Goal: Information Seeking & Learning: Understand process/instructions

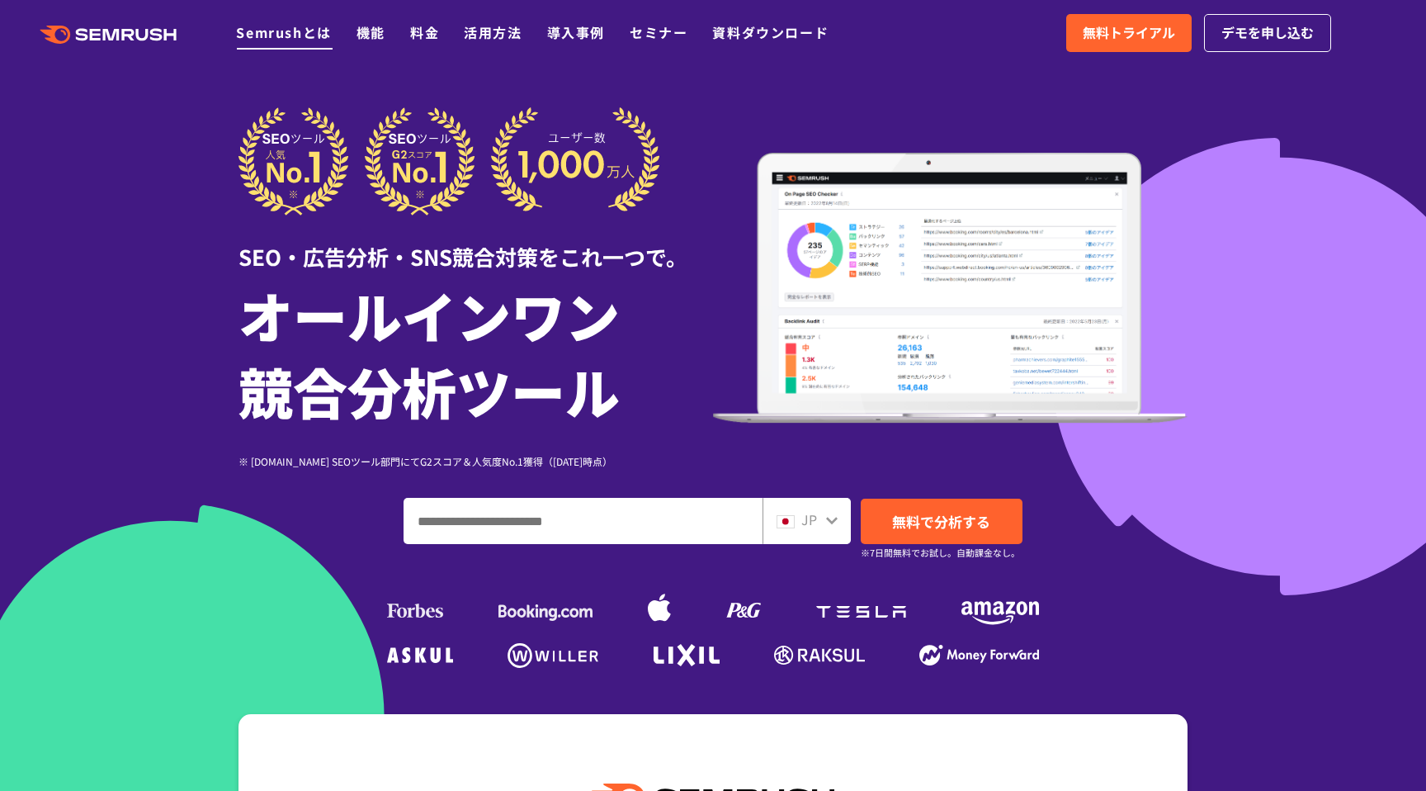
click at [304, 38] on link "Semrushとは" at bounding box center [283, 32] width 95 height 20
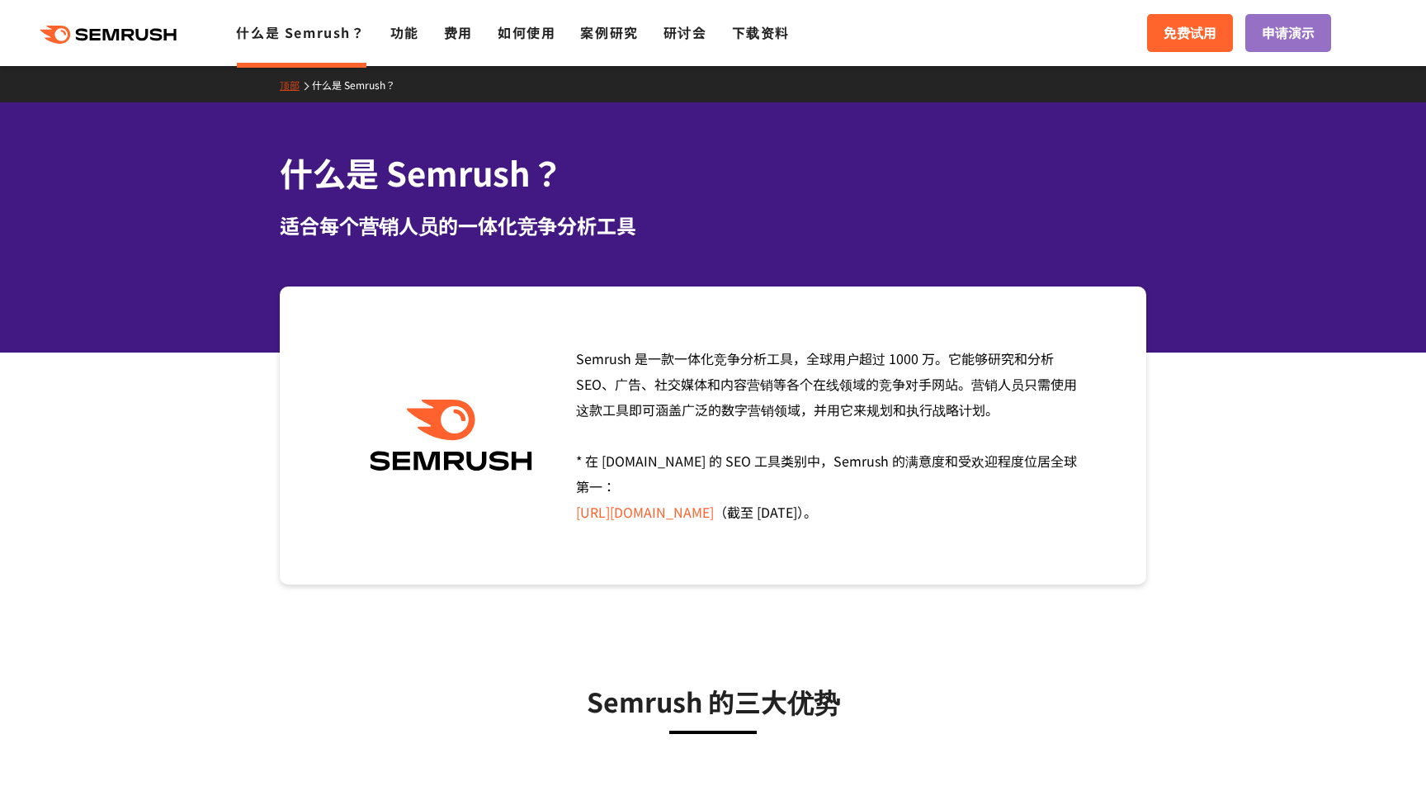
click at [174, 36] on icon ".cls {fill: #FF642D;}" at bounding box center [110, 35] width 187 height 18
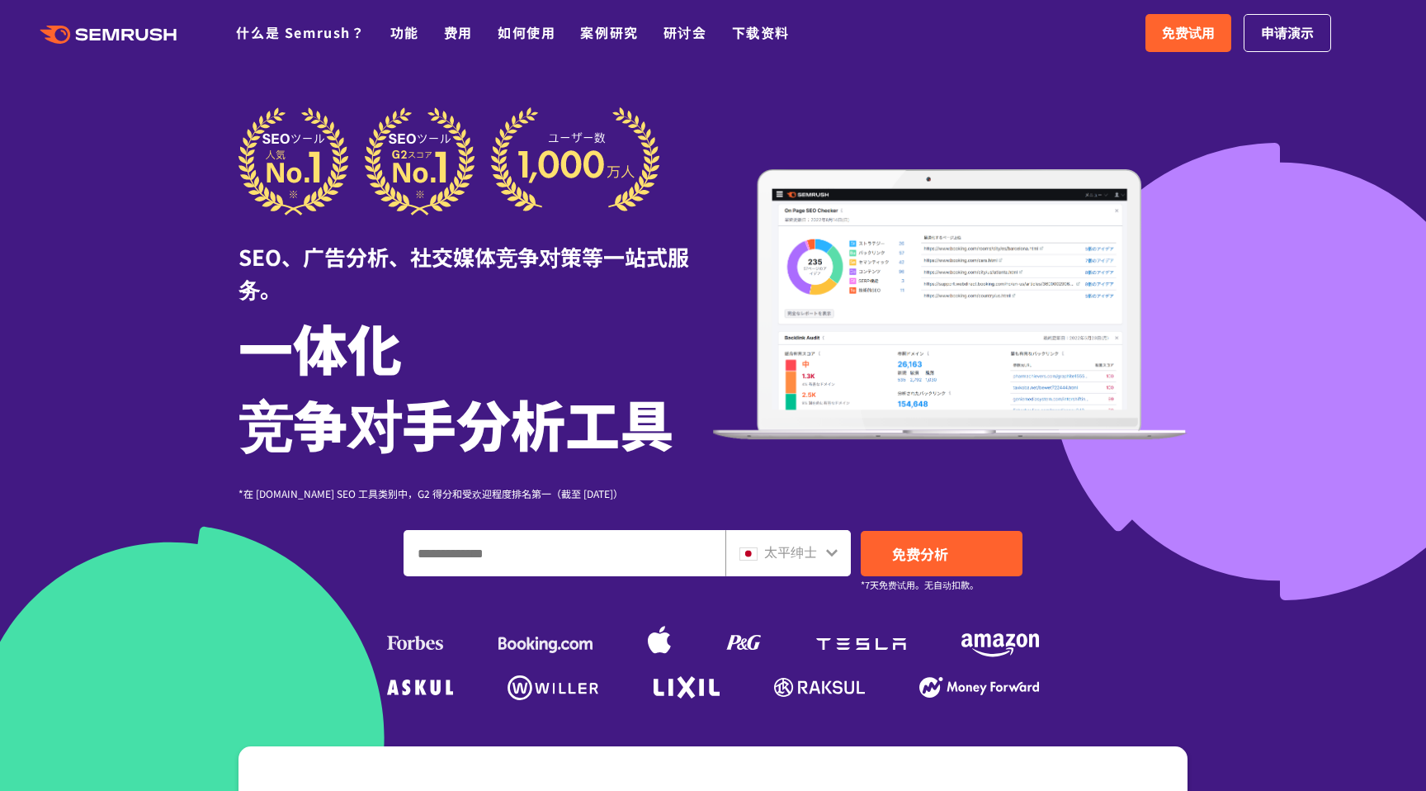
click at [517, 47] on div ".cls {fill: #FF642D;} .cls {fill: #FF642D;} 什么是 Semrush？ 功能 费用 如何使用 案例研究 研讨会 下载…" at bounding box center [713, 33] width 1426 height 50
click at [526, 36] on font "如何使用" at bounding box center [527, 32] width 58 height 20
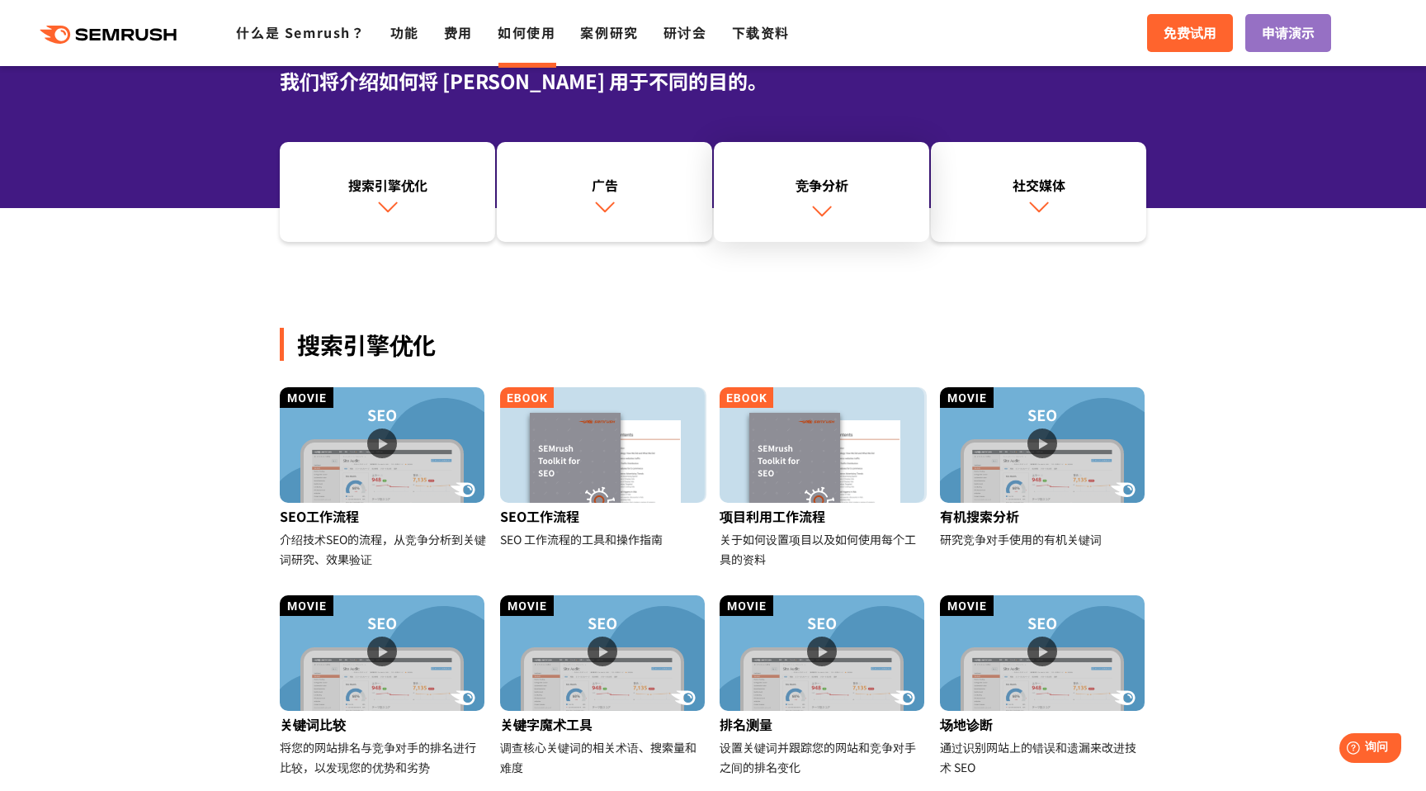
click at [822, 186] on font "竞争分析" at bounding box center [822, 185] width 53 height 20
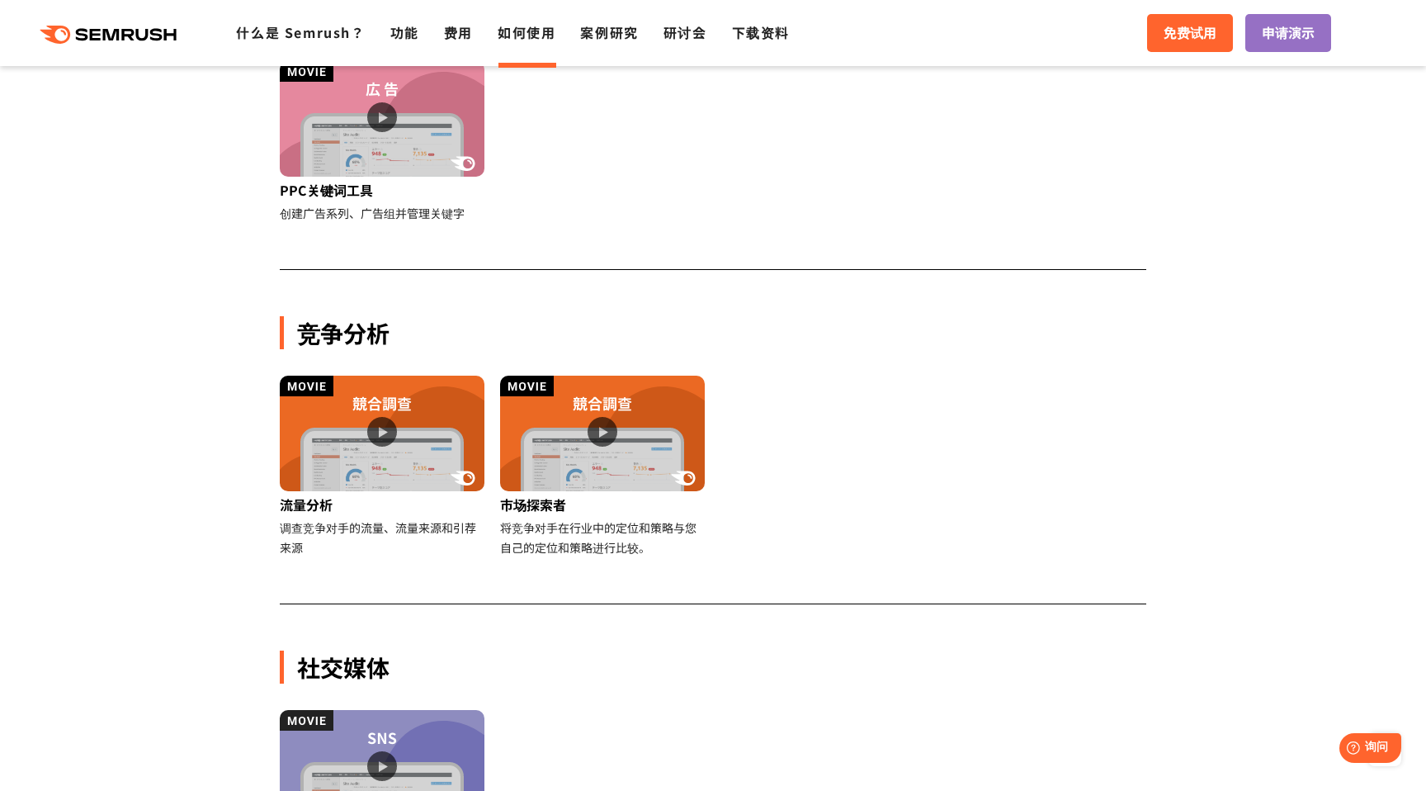
scroll to position [1042, 0]
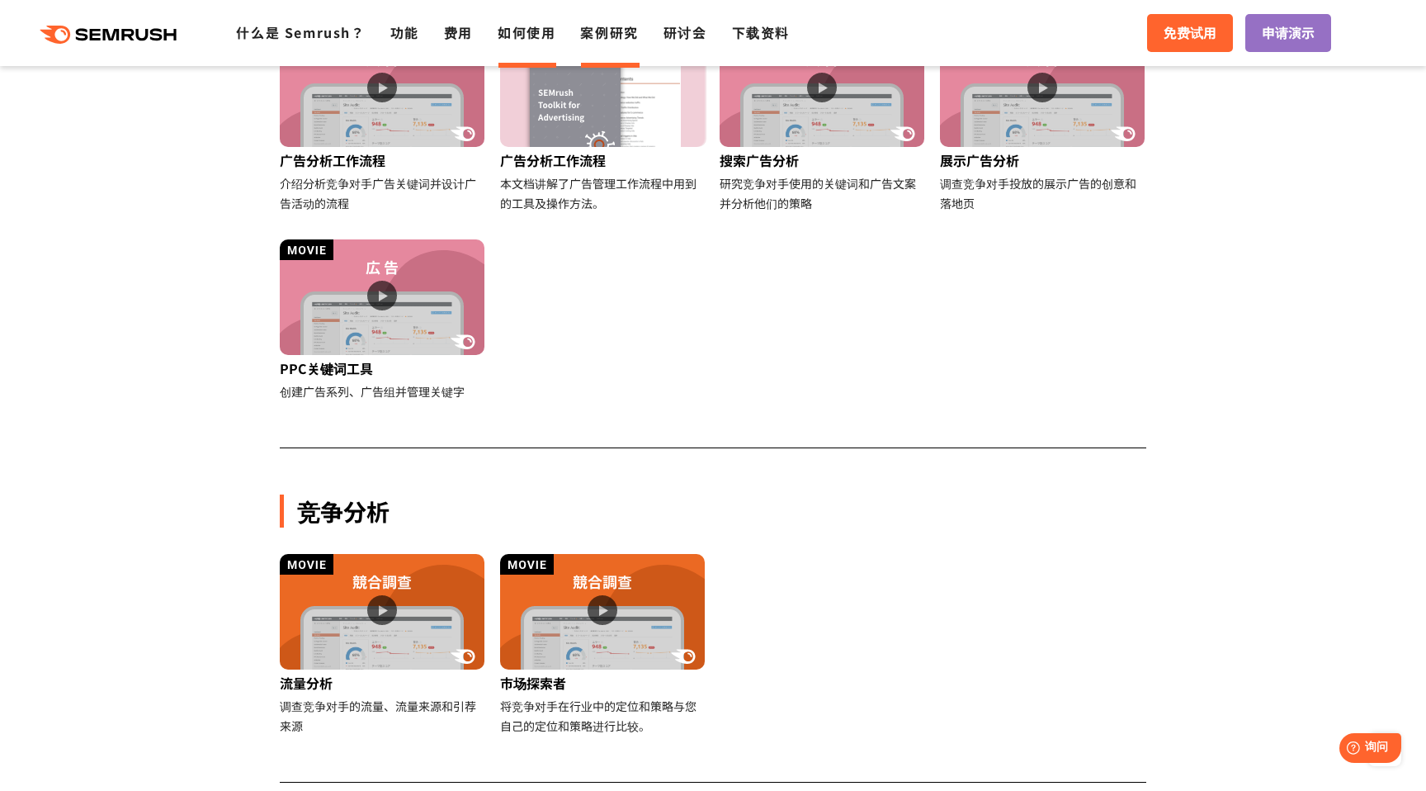
click at [612, 34] on font "案例研究" at bounding box center [609, 32] width 58 height 20
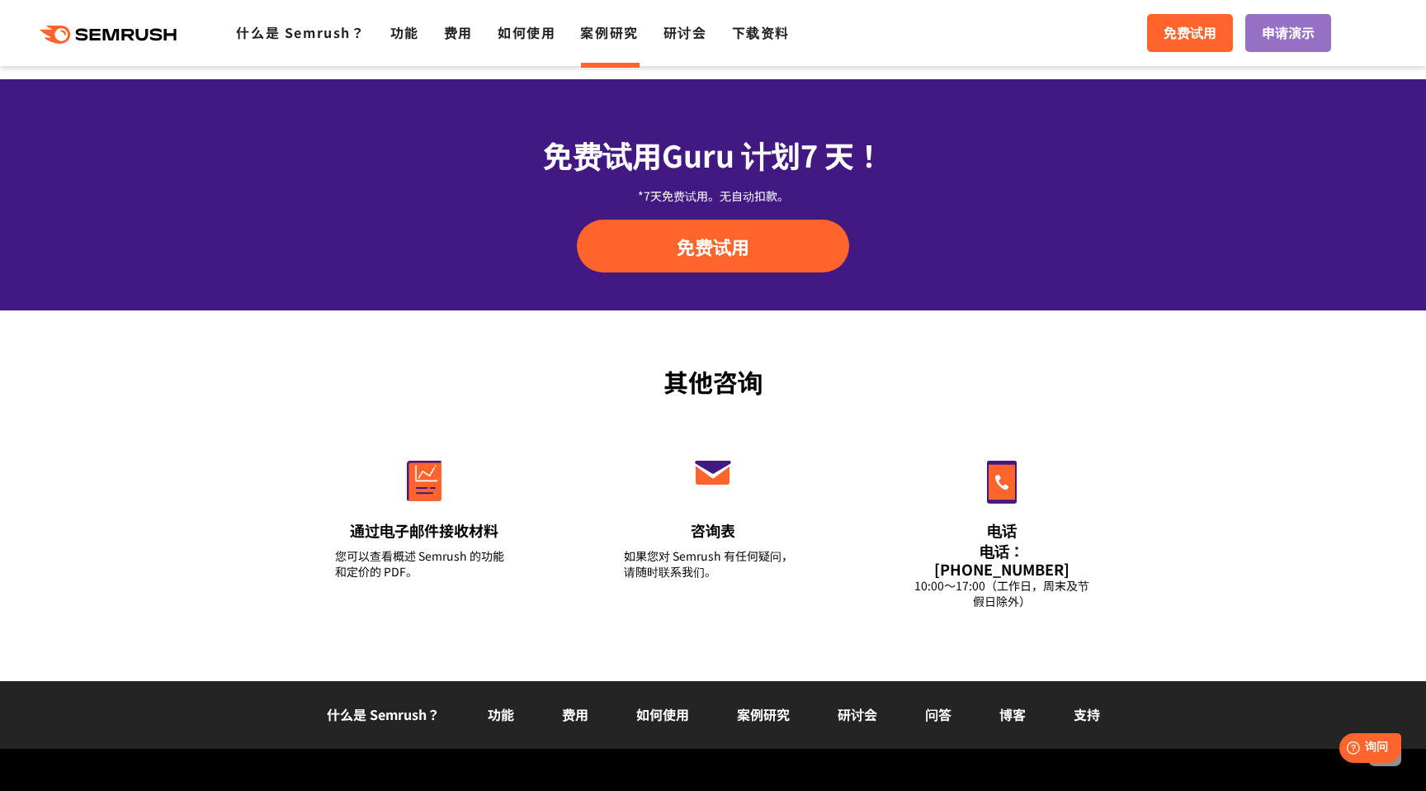
scroll to position [2049, 0]
